Goal: Connect with others: Connect with other users

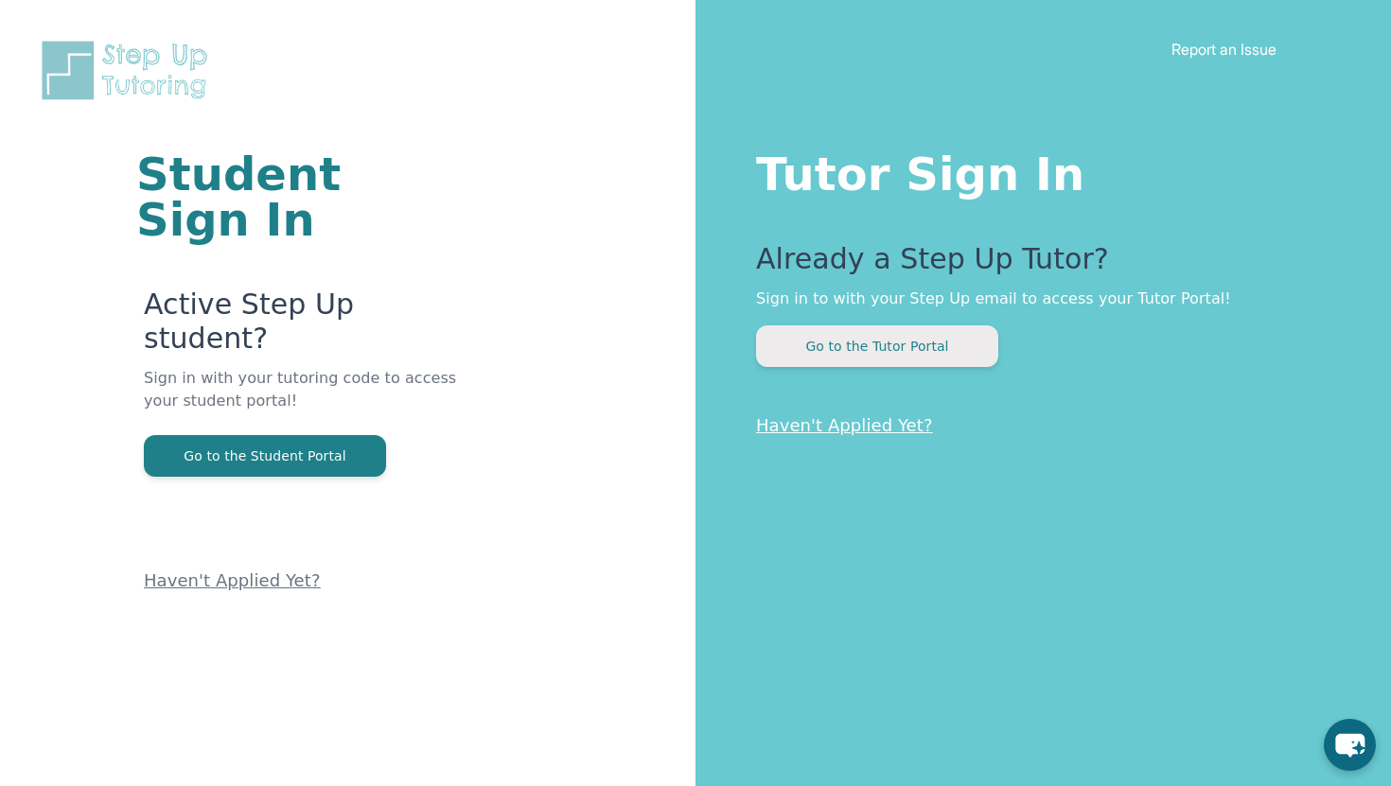
click at [814, 329] on button "Go to the Tutor Portal" at bounding box center [877, 346] width 242 height 42
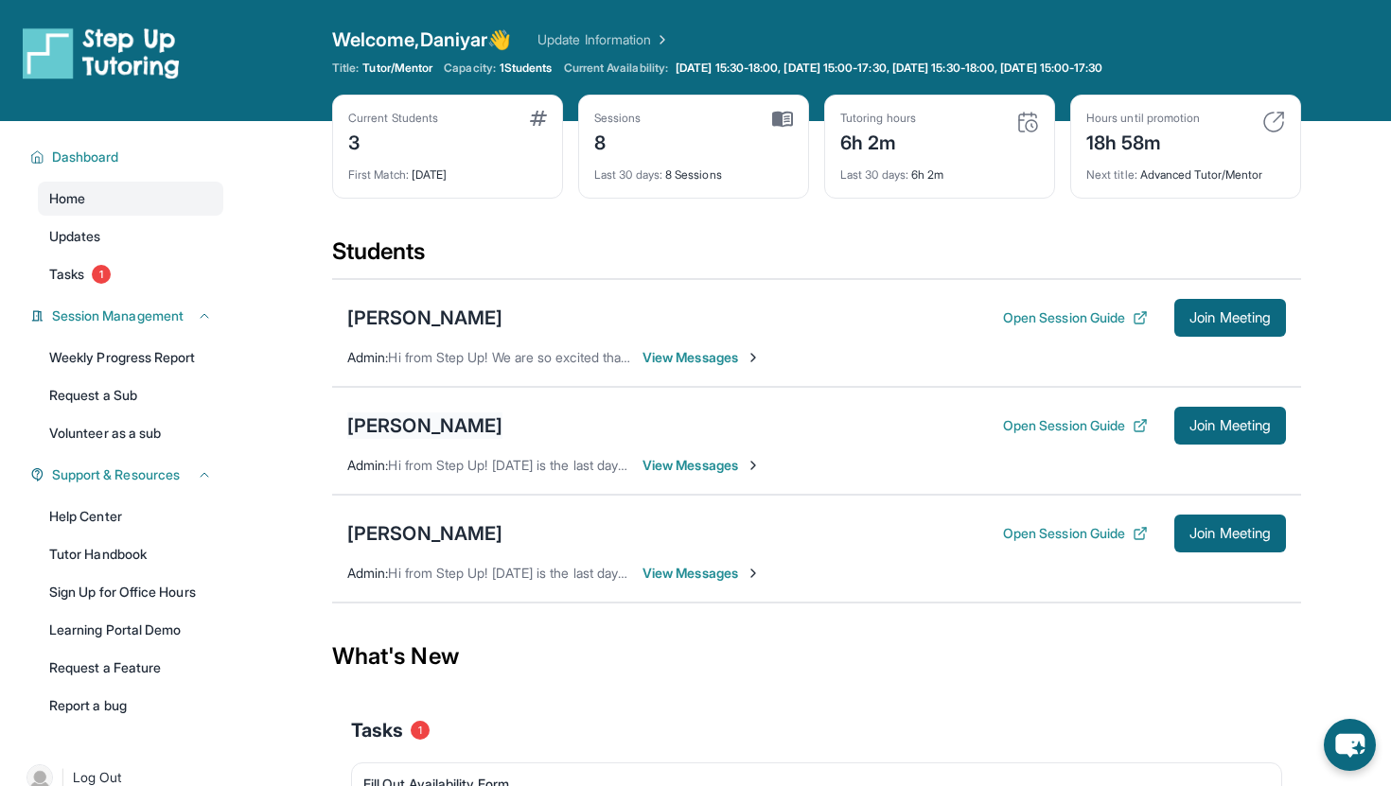
click at [411, 425] on div "[PERSON_NAME]" at bounding box center [424, 425] width 155 height 26
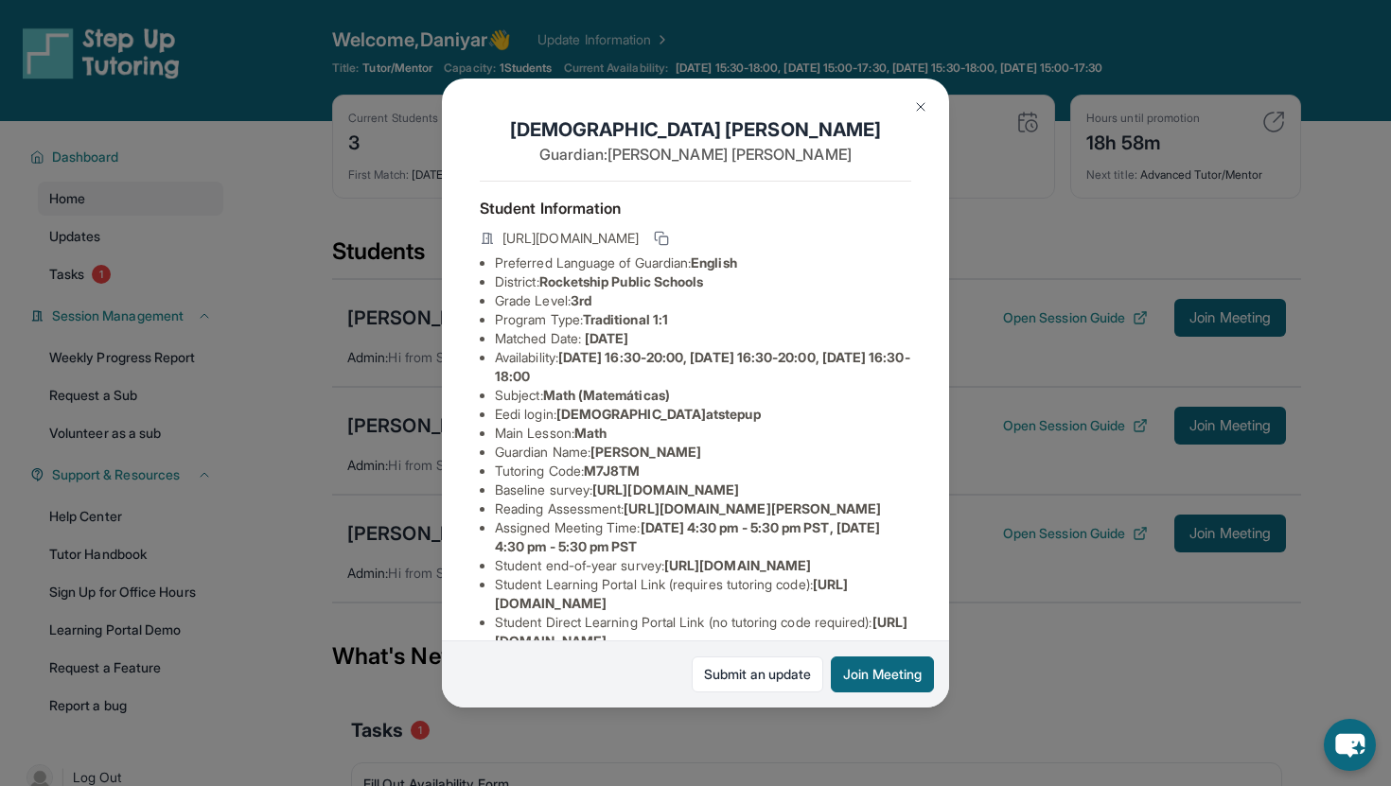
scroll to position [130, 0]
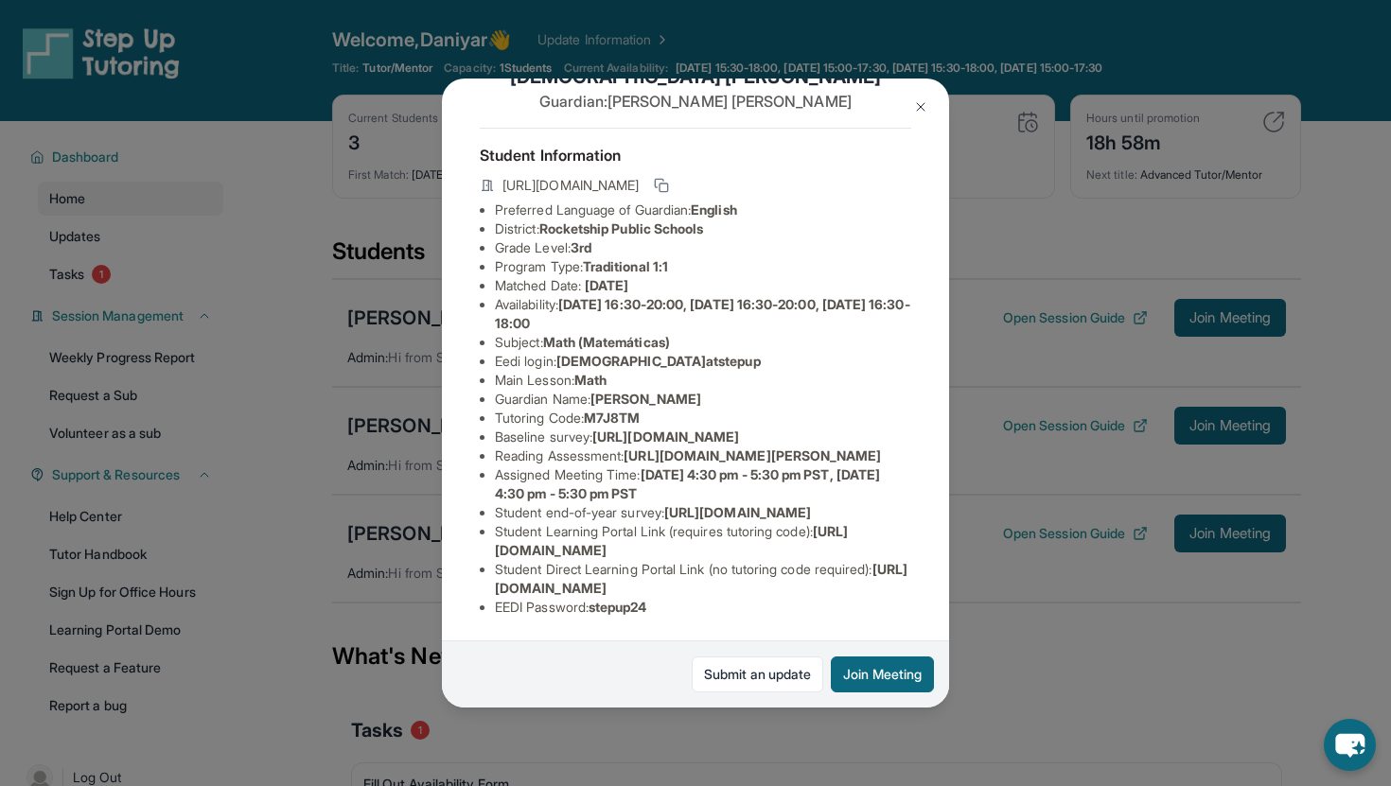
click at [918, 100] on img at bounding box center [920, 106] width 15 height 15
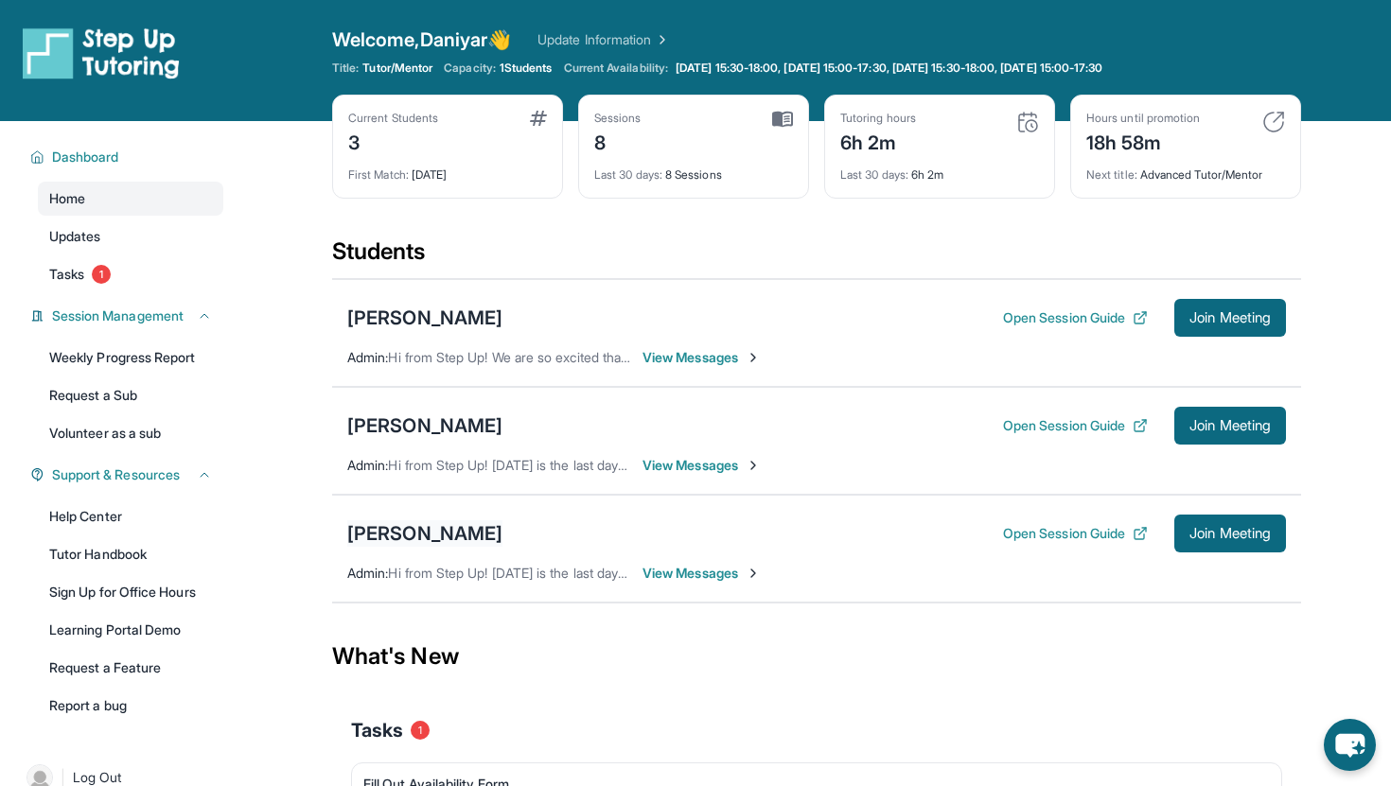
click at [444, 530] on div "[PERSON_NAME]" at bounding box center [424, 533] width 155 height 26
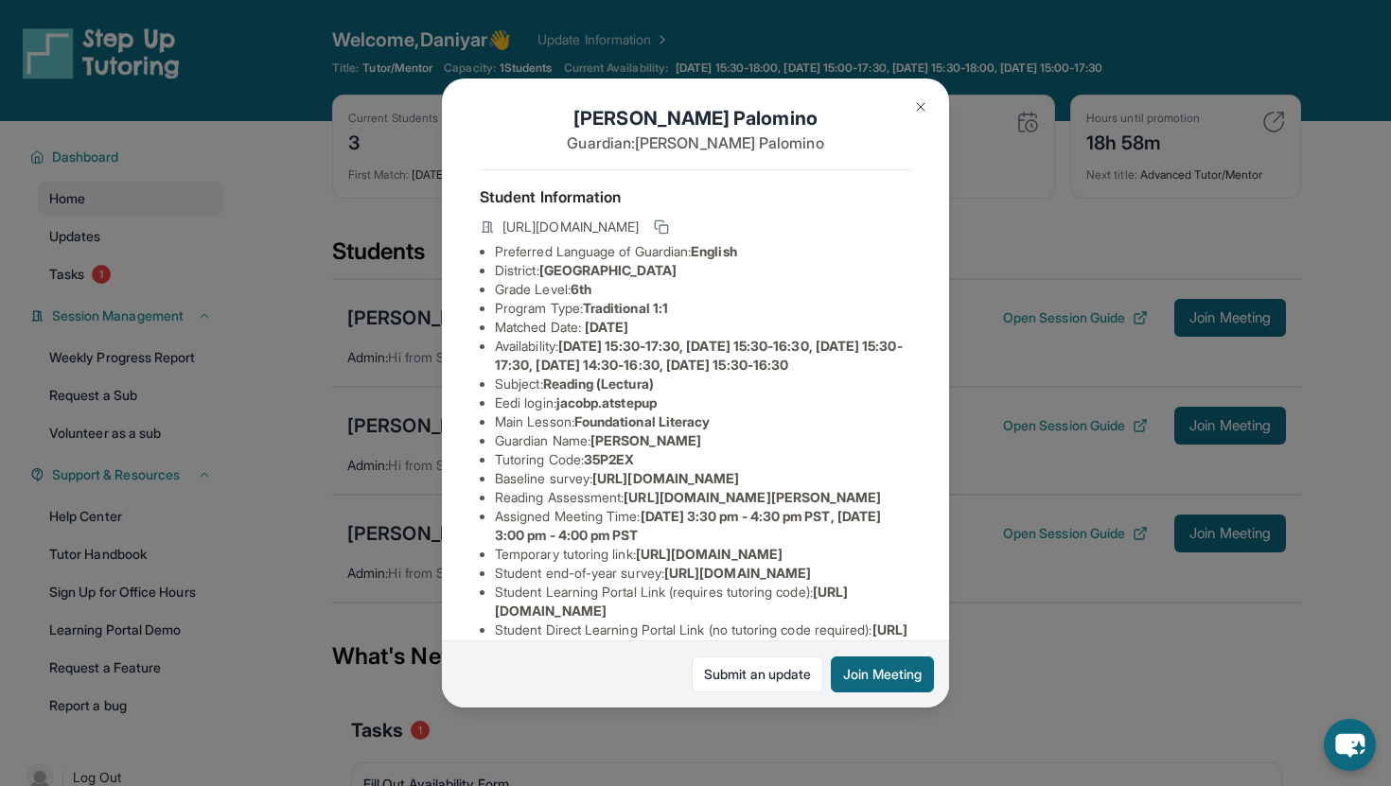
scroll to position [15, 0]
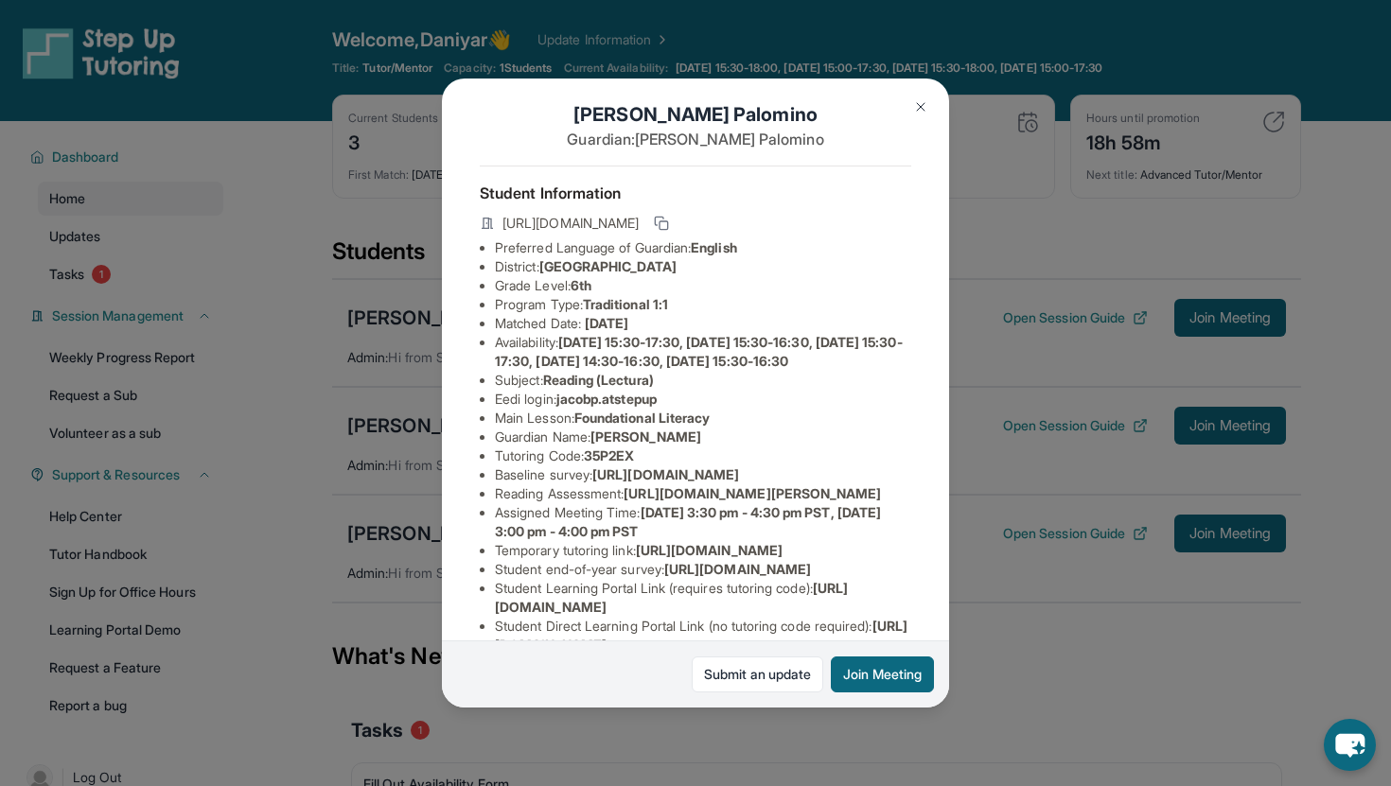
click at [919, 105] on img at bounding box center [920, 106] width 15 height 15
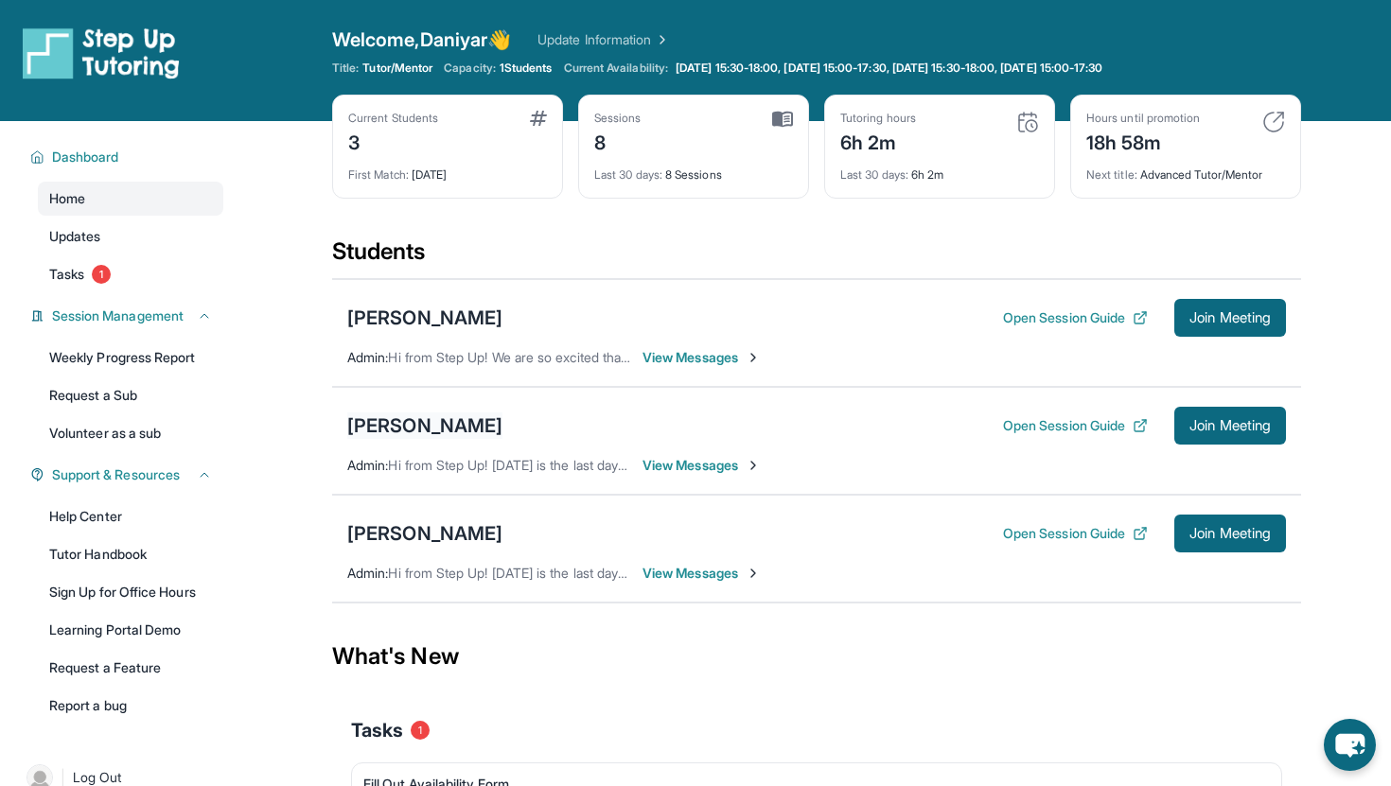
click at [429, 425] on div "[PERSON_NAME]" at bounding box center [424, 425] width 155 height 26
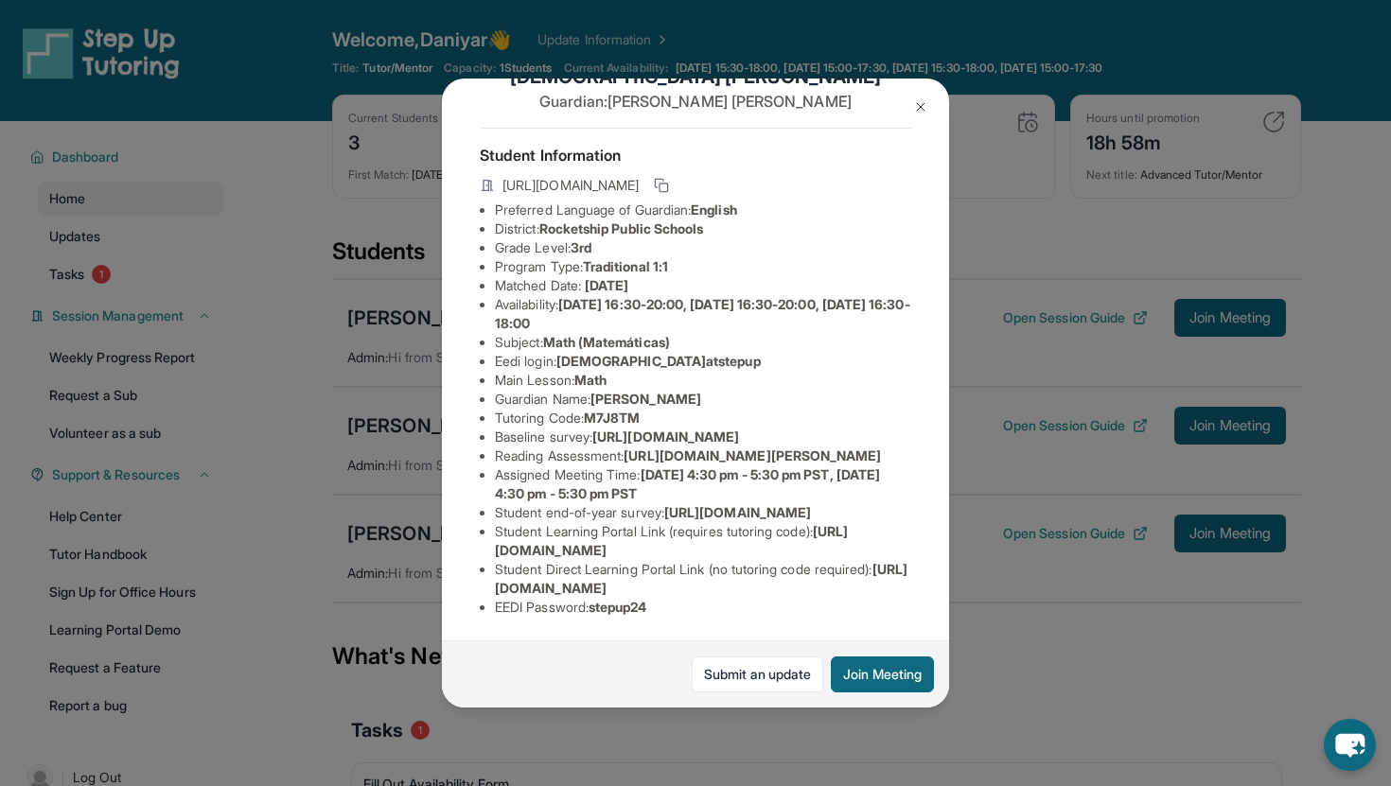
scroll to position [220, 0]
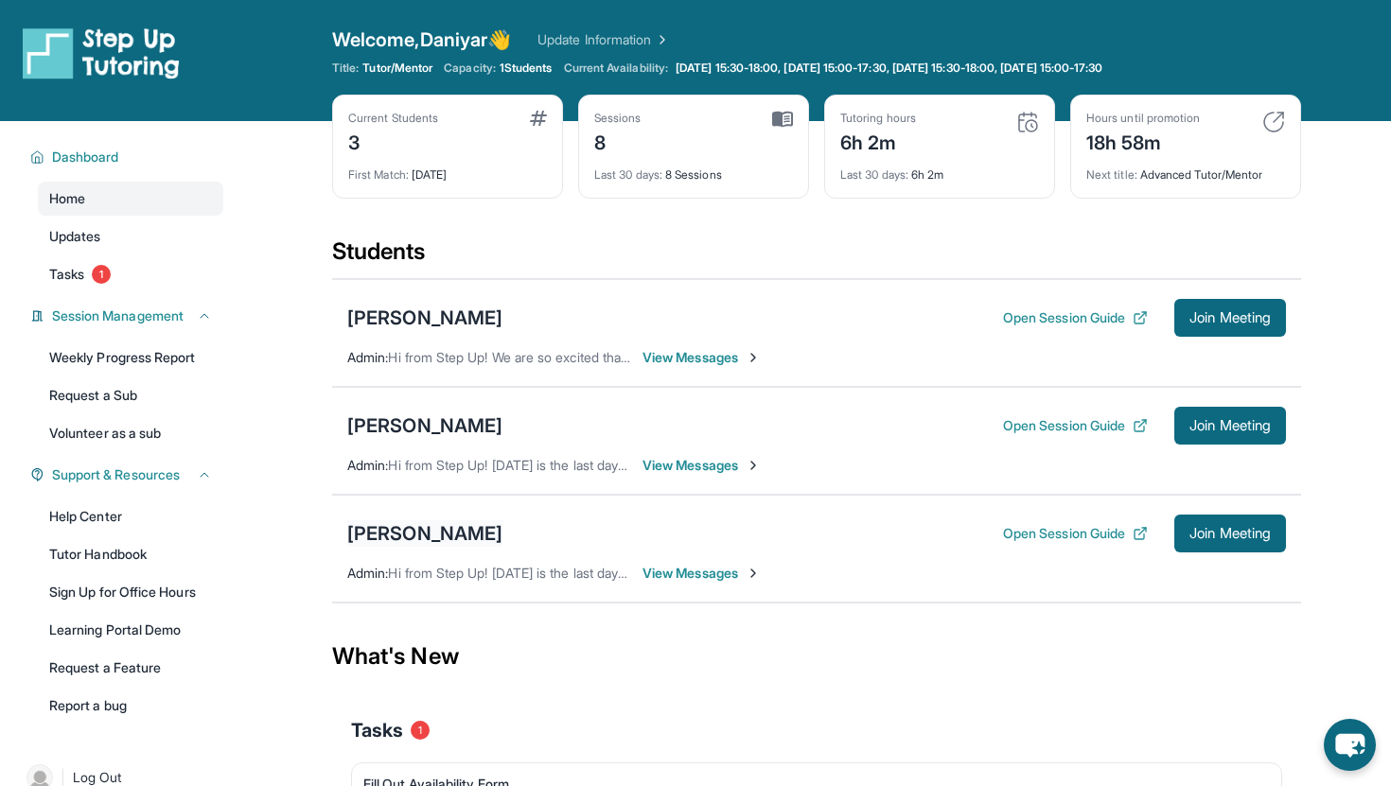
click at [425, 523] on div "[PERSON_NAME]" at bounding box center [424, 533] width 155 height 26
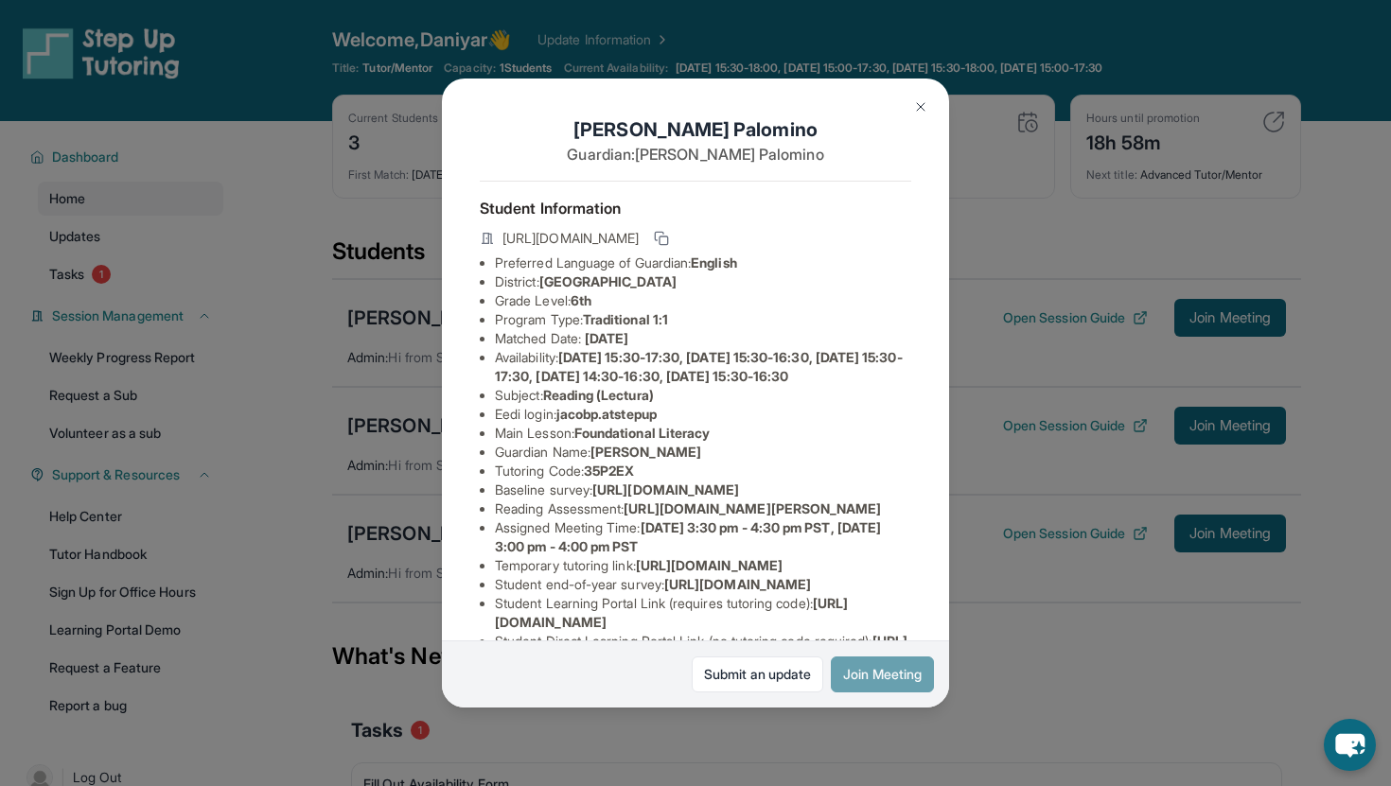
click at [845, 663] on button "Join Meeting" at bounding box center [882, 675] width 103 height 36
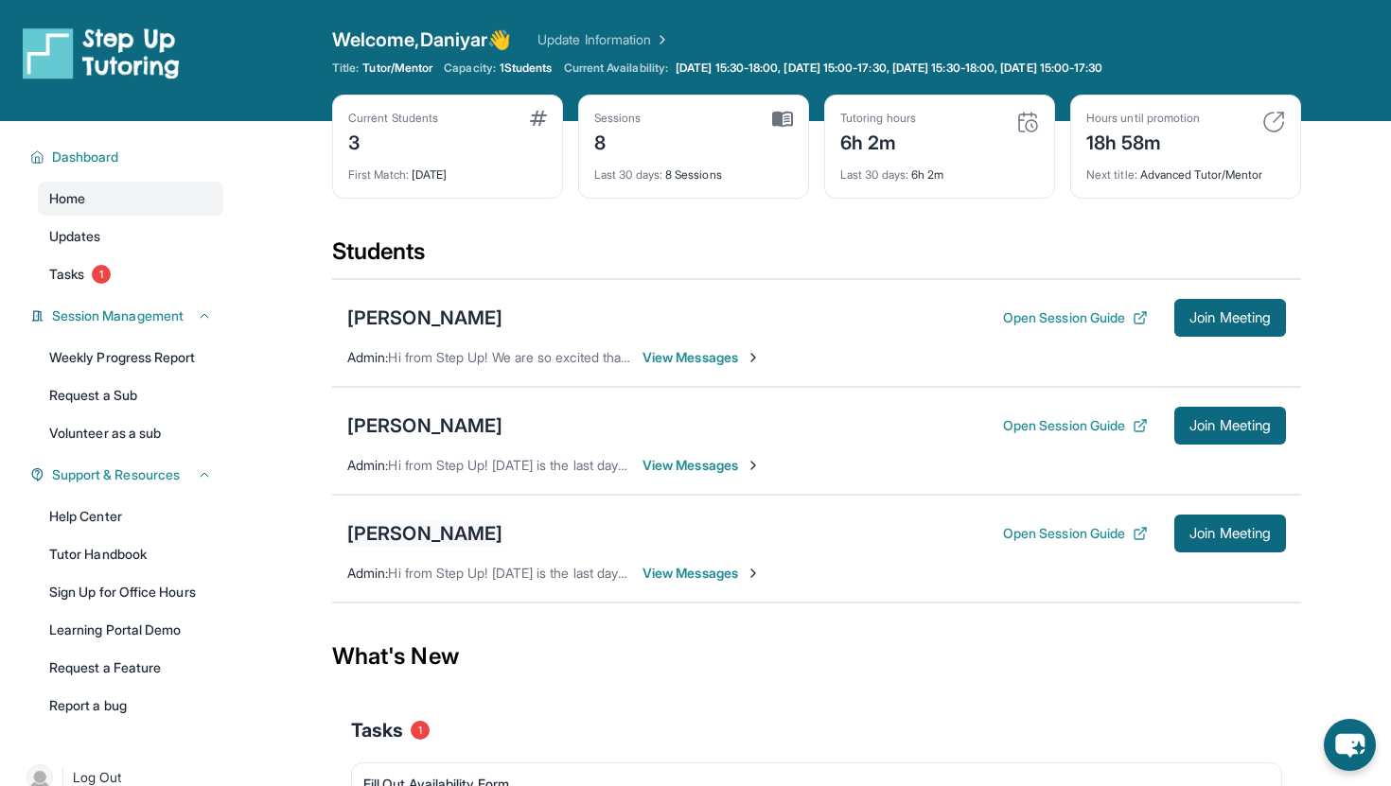
click at [483, 525] on div "[PERSON_NAME]" at bounding box center [424, 533] width 155 height 26
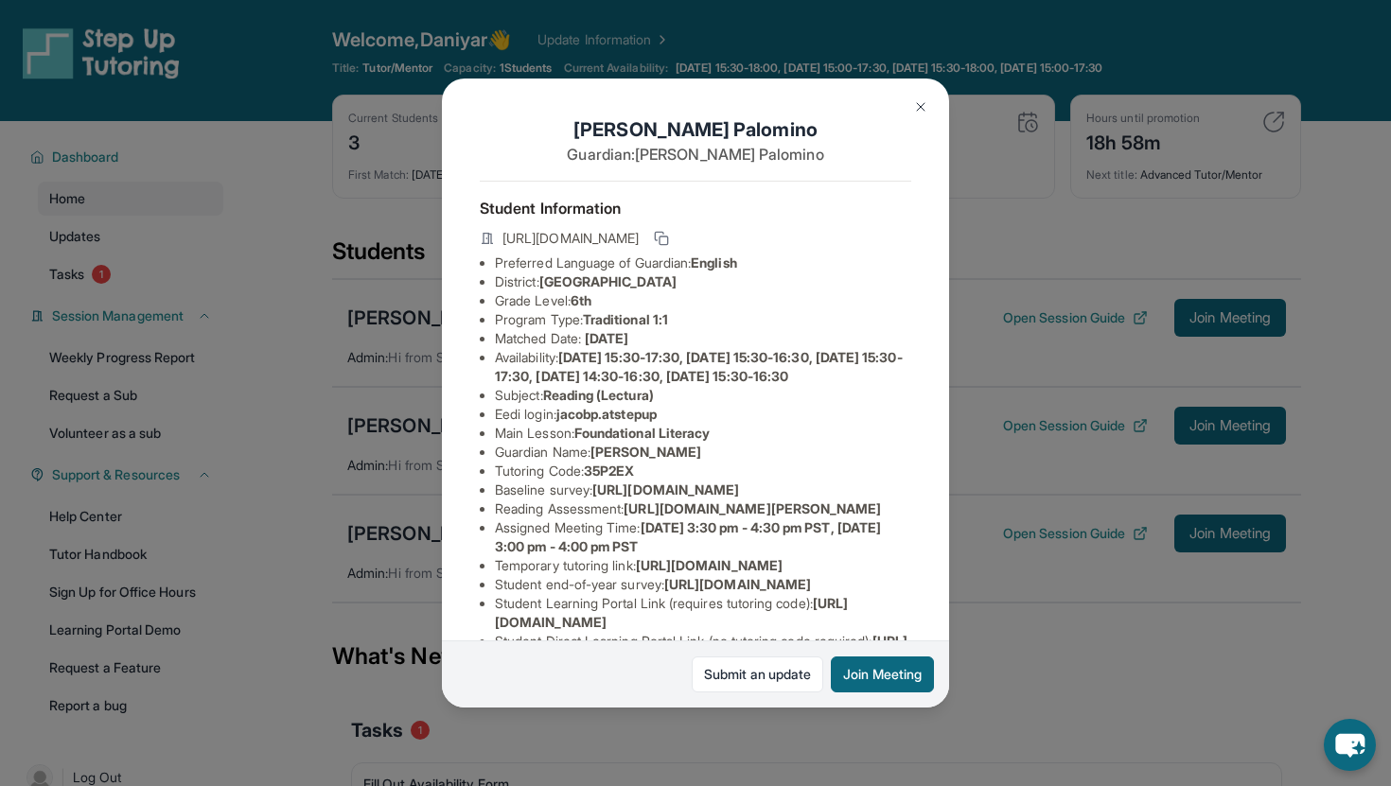
click at [921, 104] on img at bounding box center [920, 106] width 15 height 15
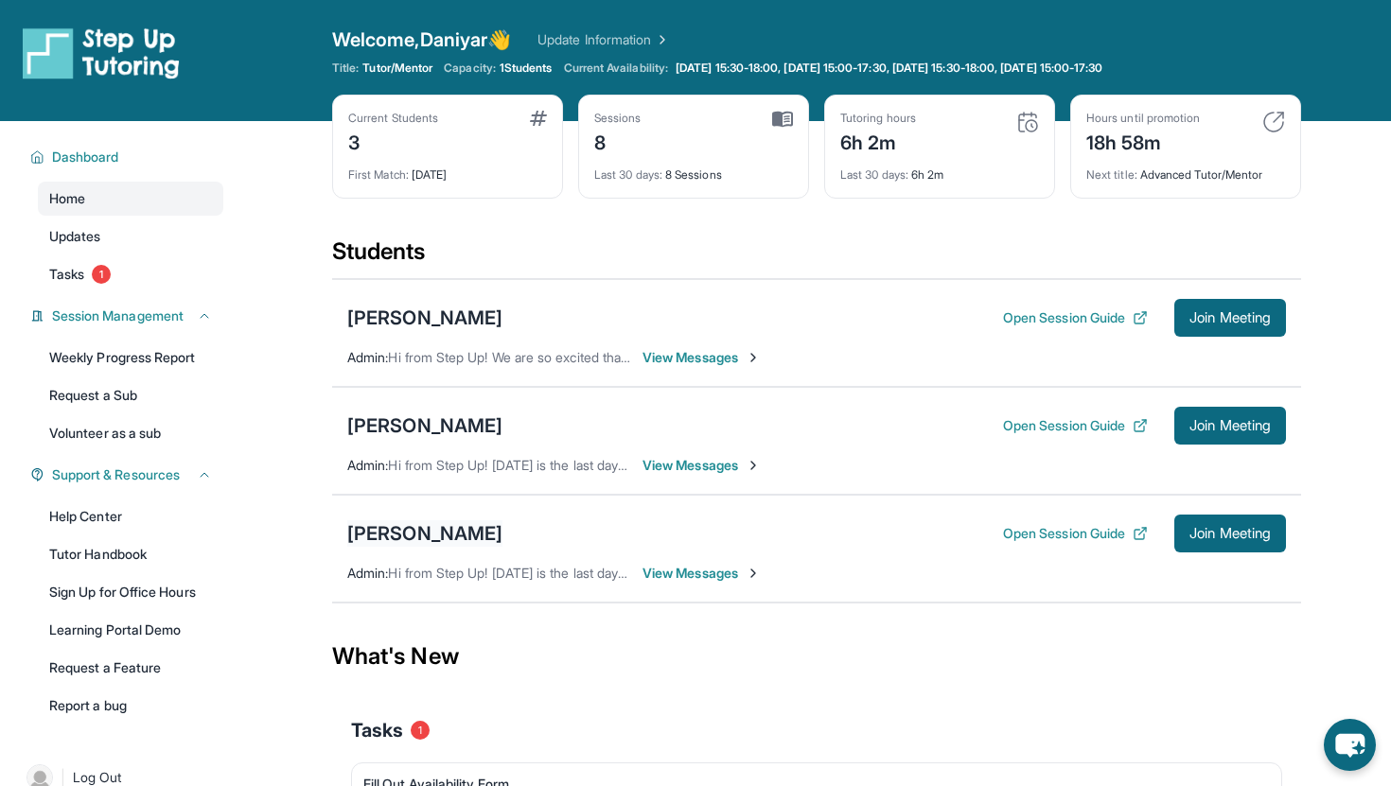
click at [404, 527] on div "[PERSON_NAME]" at bounding box center [424, 533] width 155 height 26
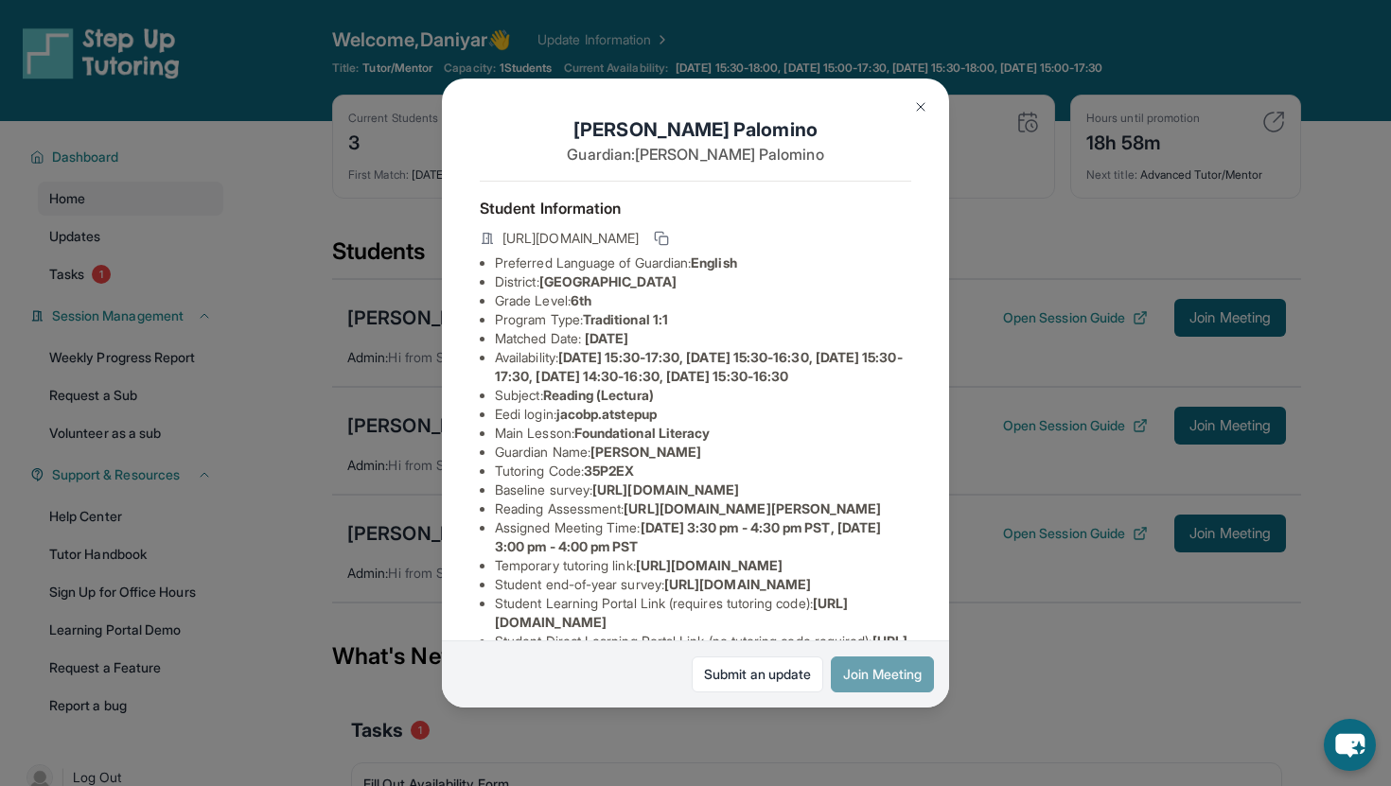
click at [864, 658] on button "Join Meeting" at bounding box center [882, 675] width 103 height 36
